Goal: Transaction & Acquisition: Purchase product/service

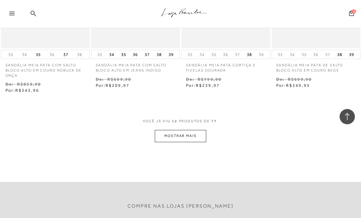
scroll to position [501, 0]
click at [159, 138] on button "MOSTRAR MAIS" at bounding box center [180, 136] width 51 height 12
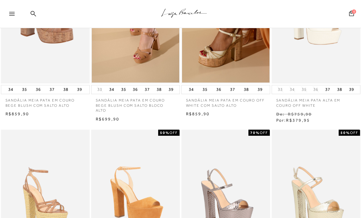
scroll to position [106, 0]
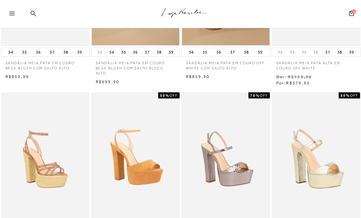
click at [321, 159] on img at bounding box center [315, 158] width 87 height 131
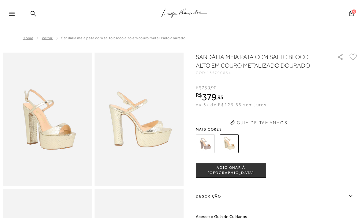
click at [40, 106] on img at bounding box center [47, 120] width 89 height 134
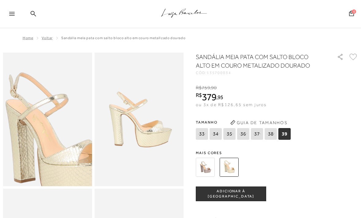
click at [44, 101] on img at bounding box center [55, 132] width 178 height 267
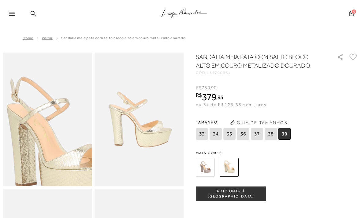
click at [38, 102] on img at bounding box center [57, 136] width 178 height 267
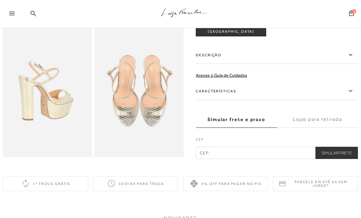
scroll to position [165, 0]
click at [38, 79] on img at bounding box center [47, 91] width 89 height 134
click at [121, 136] on img at bounding box center [138, 91] width 89 height 134
click at [29, 102] on img at bounding box center [47, 91] width 89 height 134
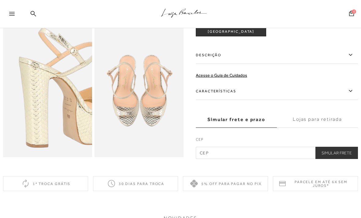
click at [18, 93] on img at bounding box center [77, 87] width 178 height 267
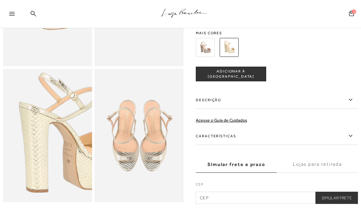
scroll to position [118, 0]
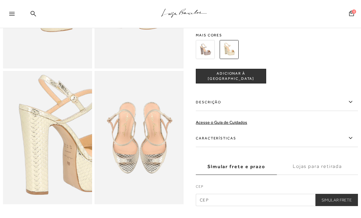
click at [348, 136] on icon at bounding box center [349, 138] width 7 height 8
click at [0, 0] on input "Características" at bounding box center [0, 0] width 0 height 0
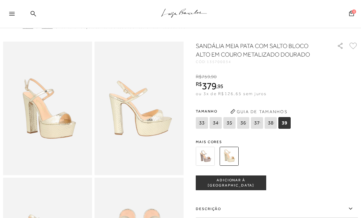
scroll to position [0, 0]
